Goal: Task Accomplishment & Management: Use online tool/utility

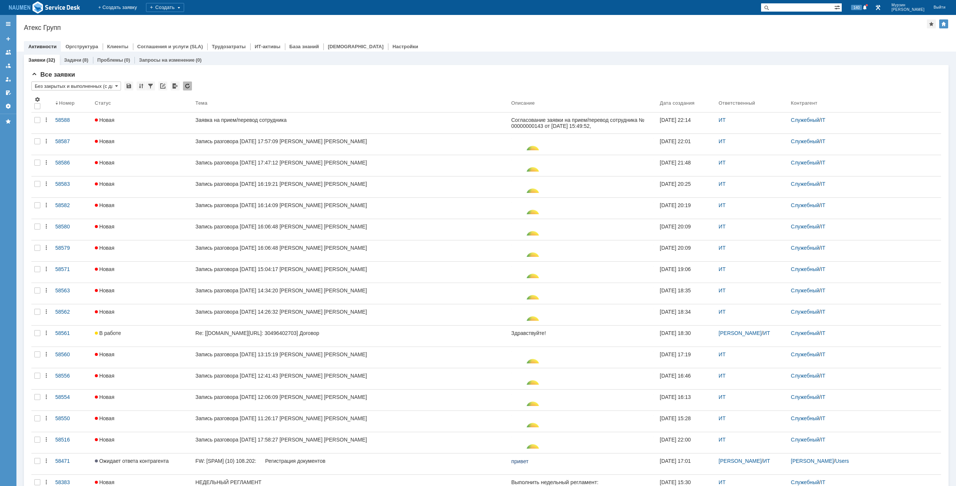
click at [493, 29] on div "Атекс Групп" at bounding box center [475, 27] width 903 height 7
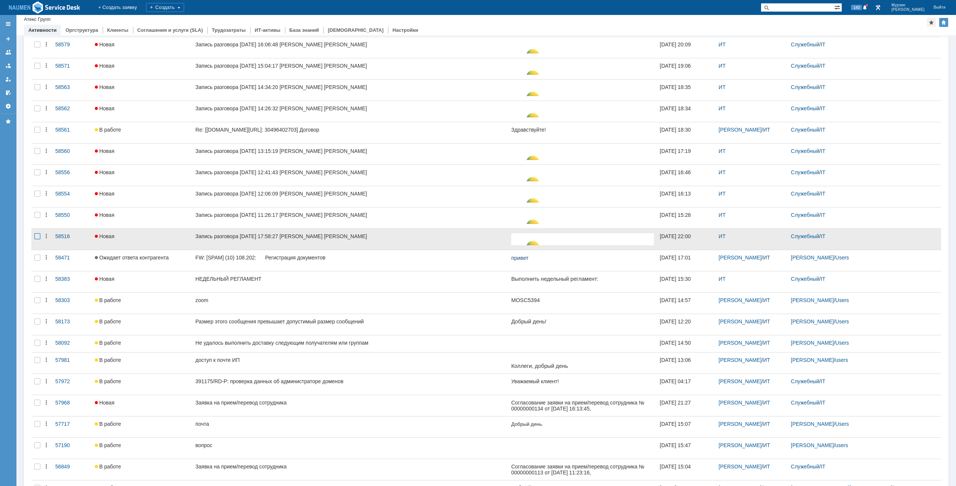
click at [37, 237] on div at bounding box center [37, 236] width 6 height 6
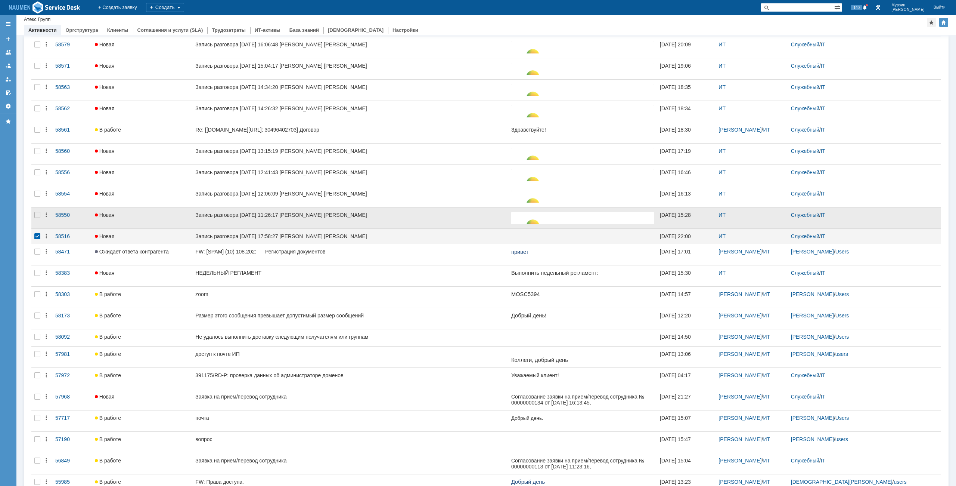
click at [38, 220] on div at bounding box center [37, 217] width 12 height 21
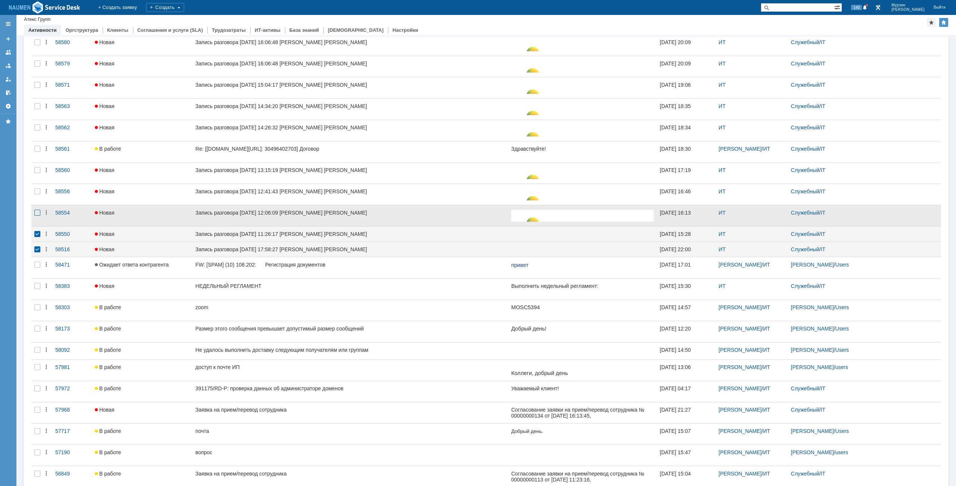
click at [37, 211] on div at bounding box center [37, 213] width 6 height 6
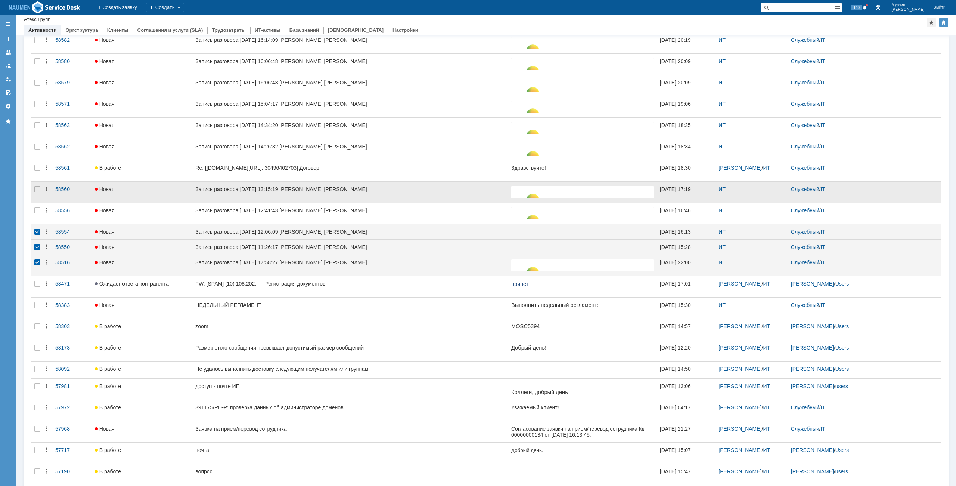
click at [38, 194] on div at bounding box center [37, 192] width 12 height 21
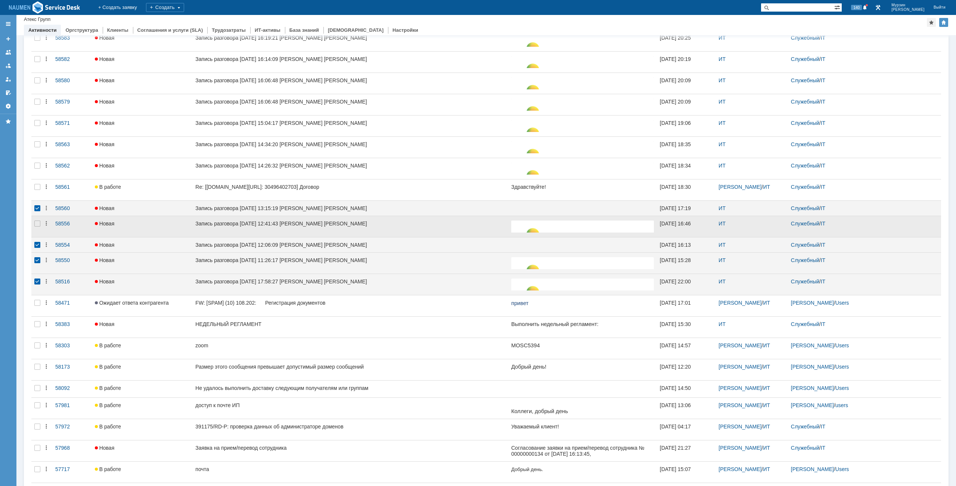
click at [37, 228] on div at bounding box center [37, 226] width 12 height 21
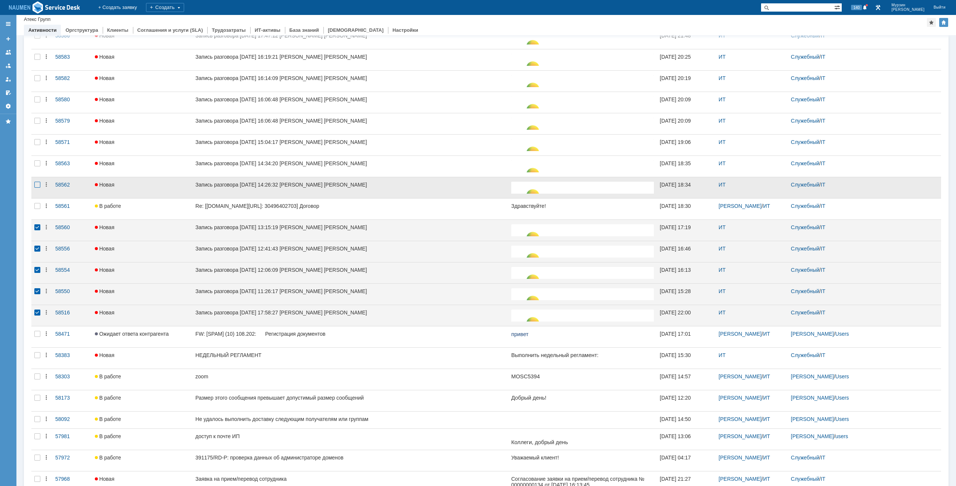
click at [36, 183] on div at bounding box center [37, 185] width 6 height 6
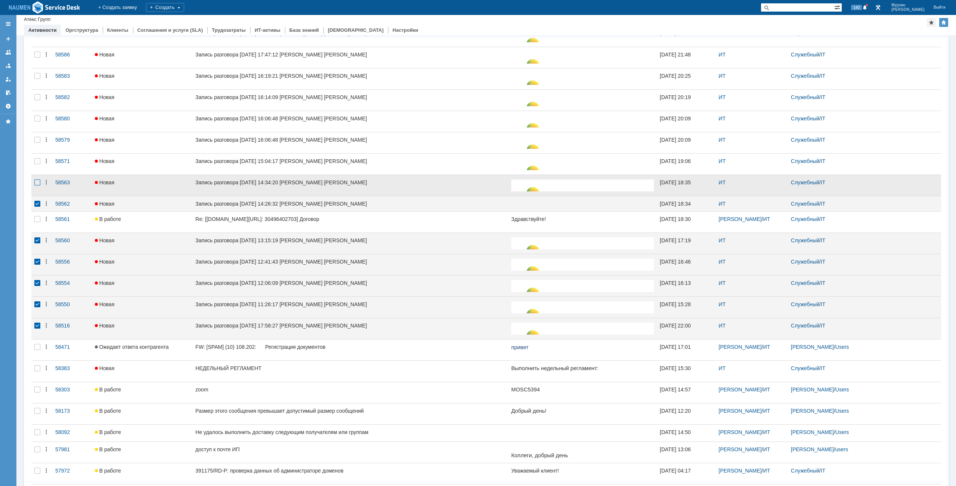
click at [38, 181] on div at bounding box center [37, 182] width 6 height 6
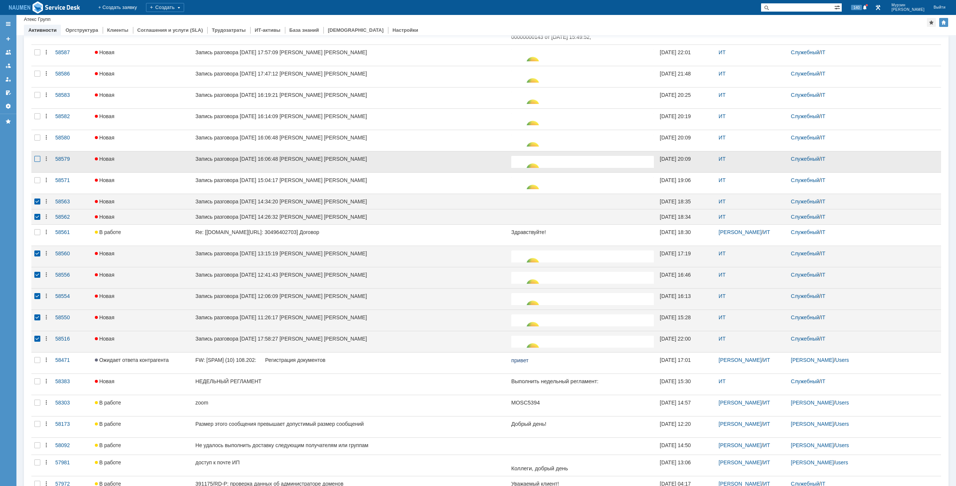
click at [37, 160] on div at bounding box center [37, 159] width 6 height 6
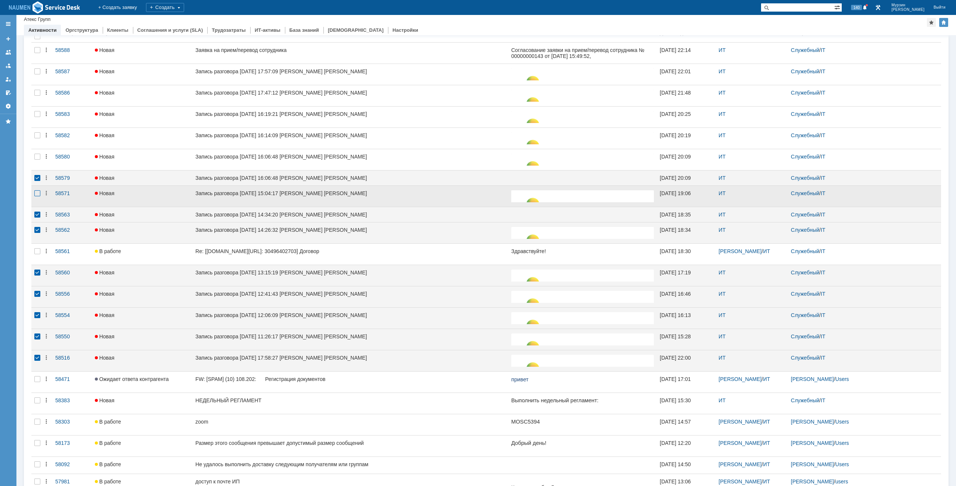
click at [40, 195] on div at bounding box center [37, 193] width 6 height 6
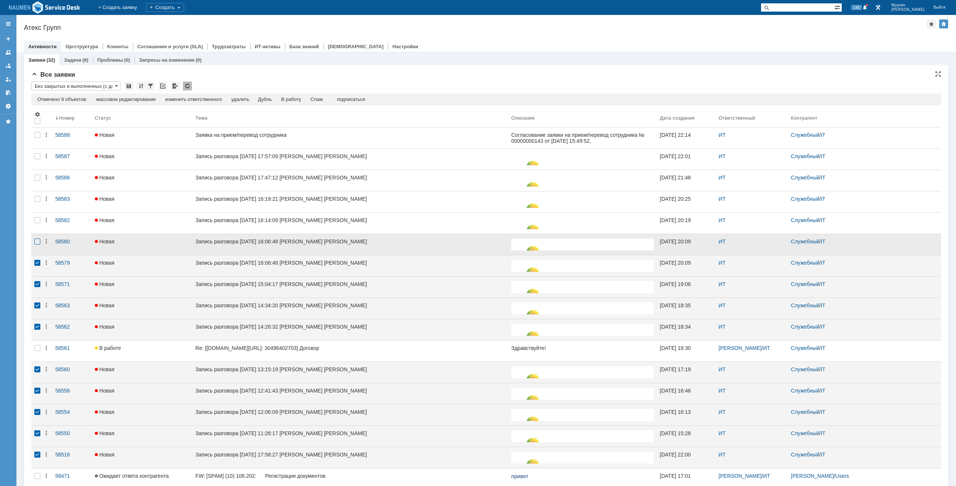
click at [40, 242] on div at bounding box center [37, 241] width 6 height 6
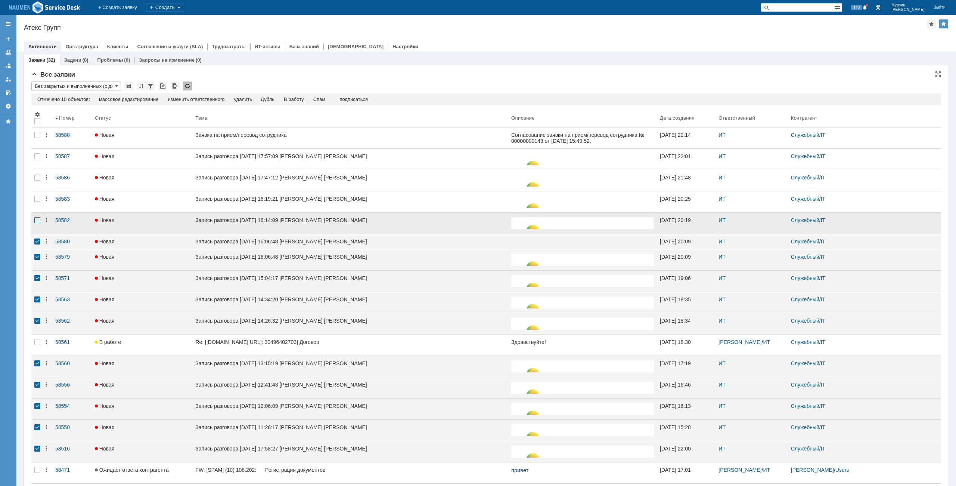
click at [38, 220] on div at bounding box center [37, 220] width 6 height 6
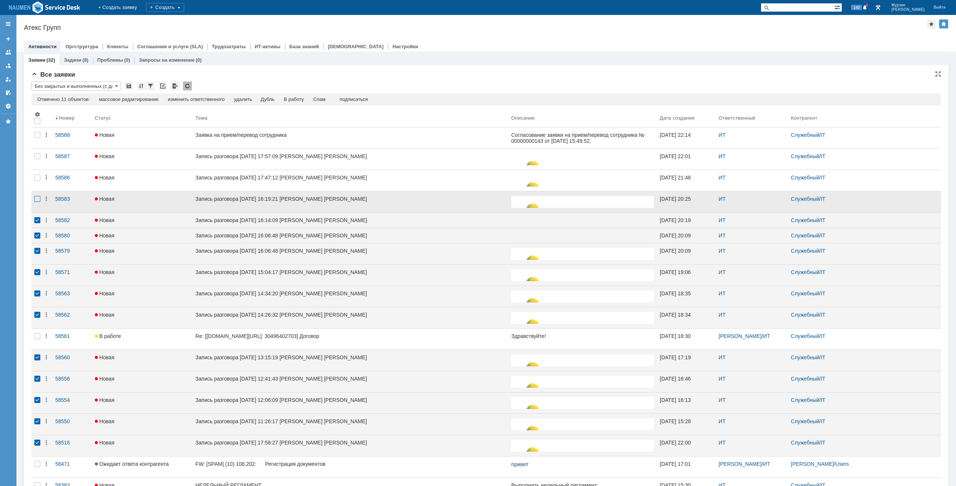
click at [38, 197] on div at bounding box center [37, 199] width 6 height 6
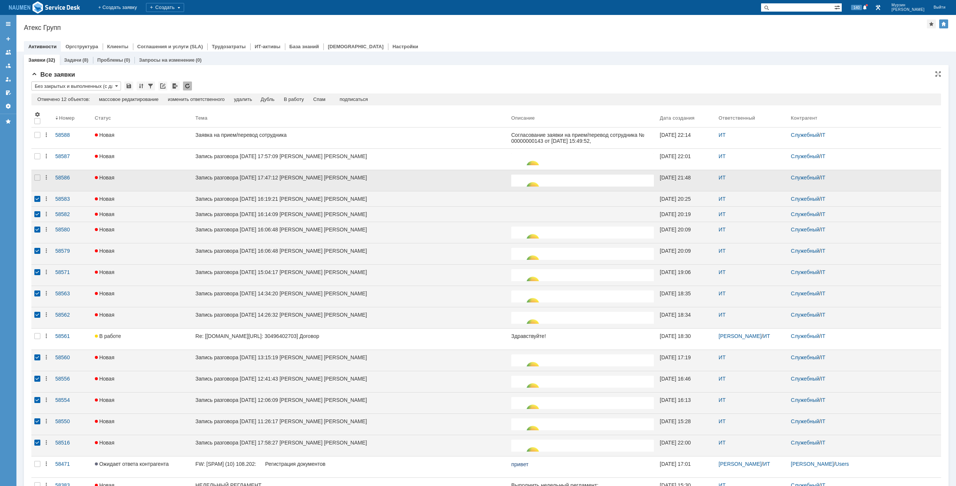
click at [35, 182] on div at bounding box center [37, 180] width 12 height 21
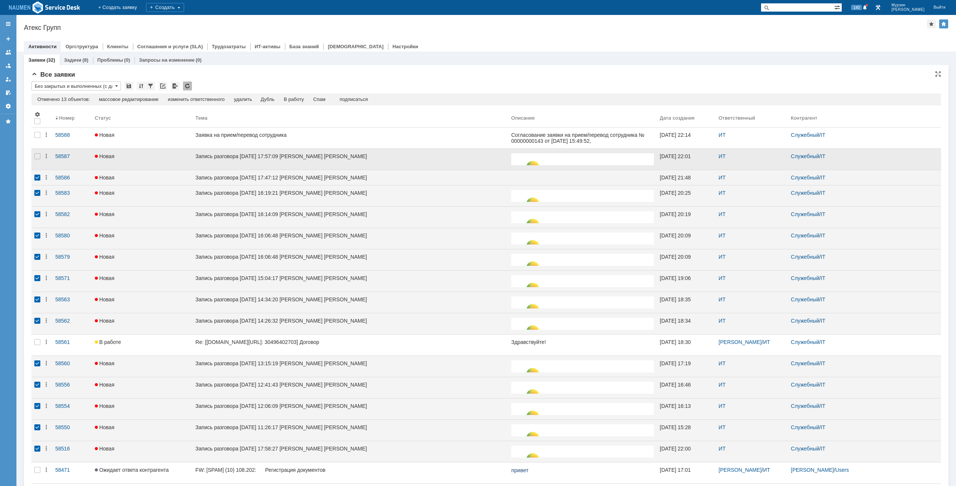
click at [37, 161] on div at bounding box center [37, 159] width 12 height 21
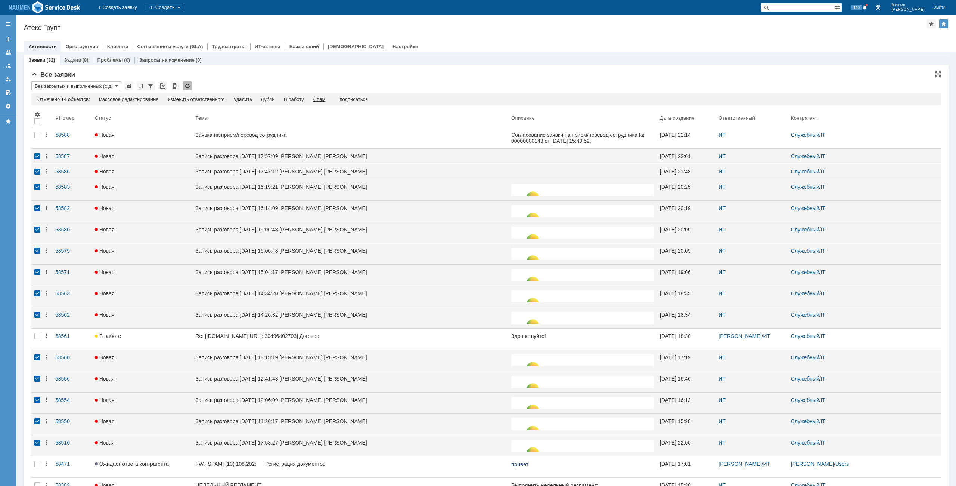
click at [326, 99] on div "Спам" at bounding box center [319, 99] width 12 height 6
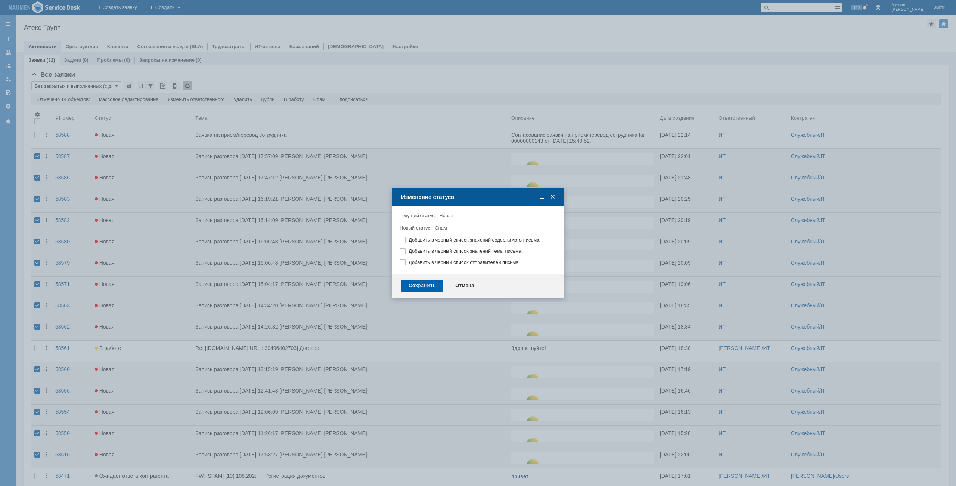
click at [432, 283] on div "Сохранить" at bounding box center [422, 285] width 42 height 12
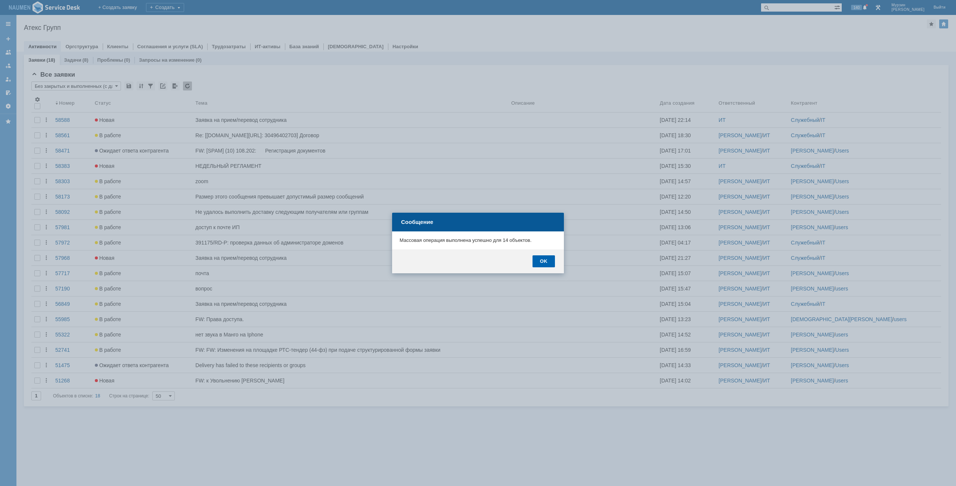
click at [549, 261] on div "OK" at bounding box center [544, 261] width 22 height 12
